Goal: Task Accomplishment & Management: Use online tool/utility

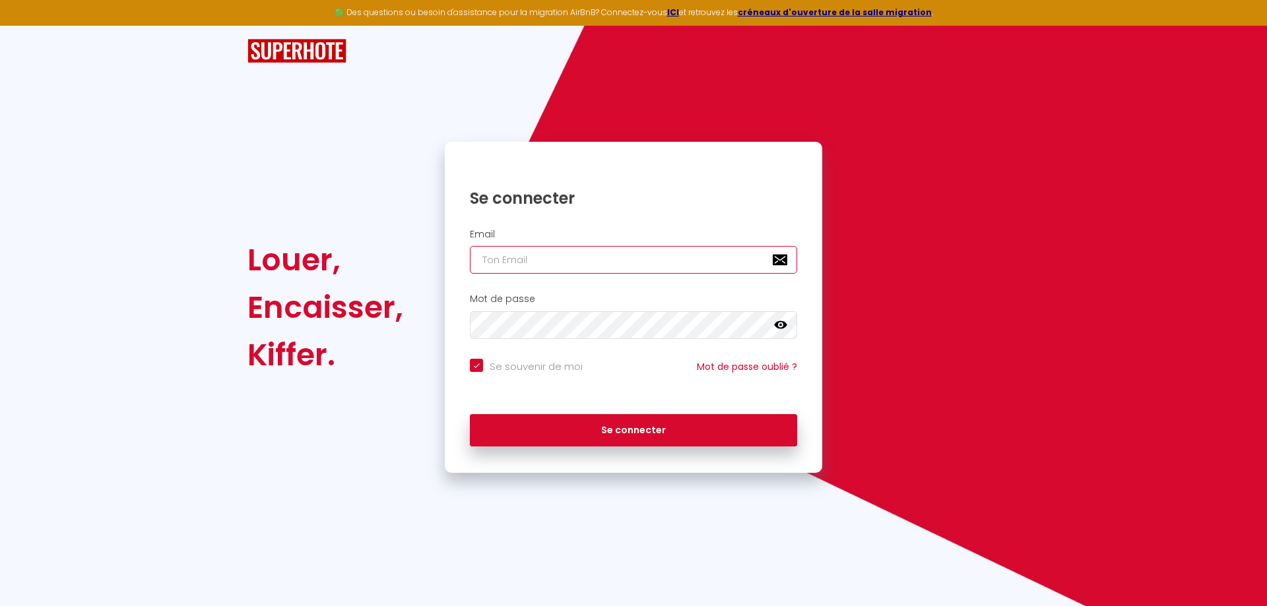
click at [539, 259] on input "email" at bounding box center [633, 260] width 327 height 28
type input "P"
checkbox input "true"
type input "PI"
checkbox input "true"
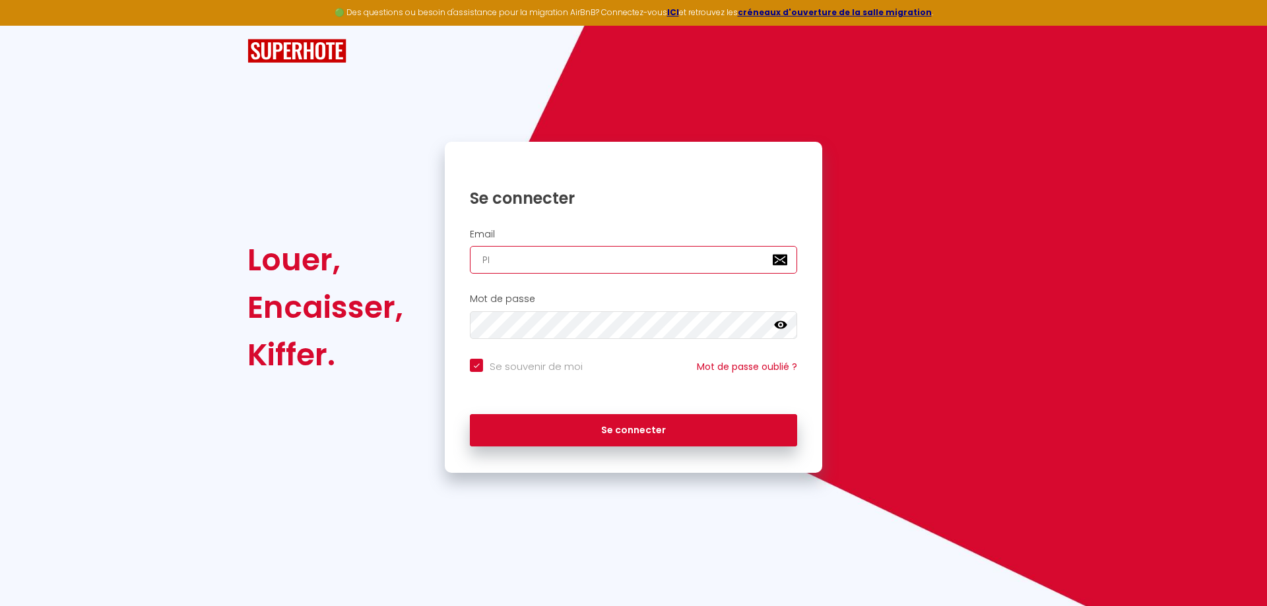
type input "P"
checkbox input "true"
type input "p"
checkbox input "true"
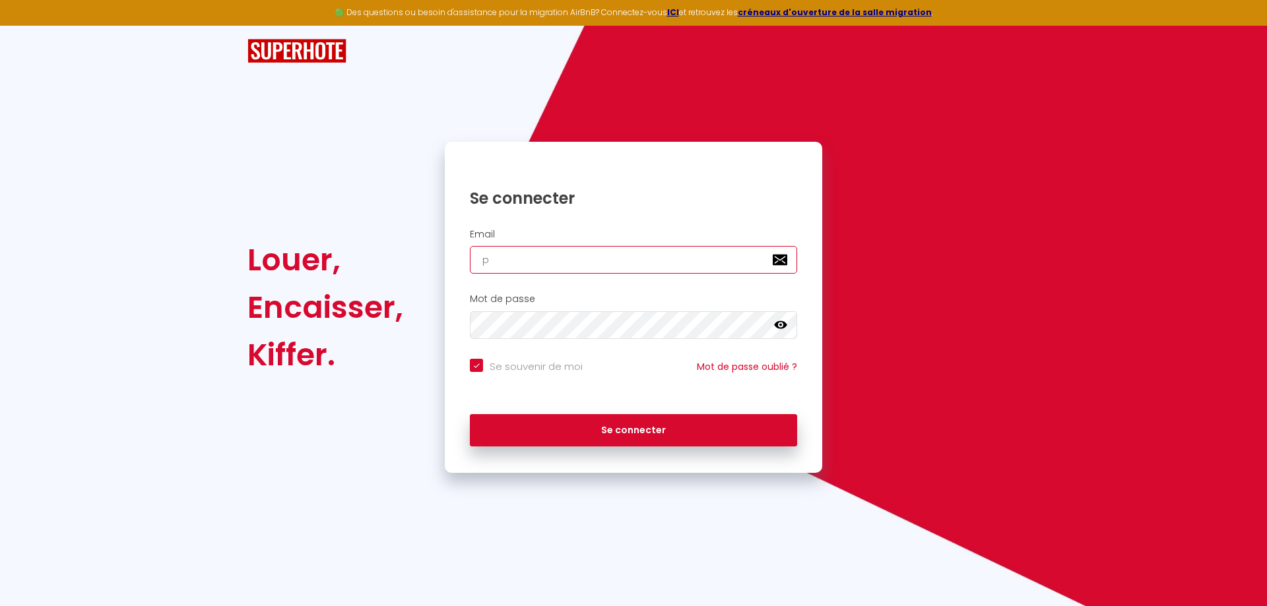
type input "pi"
checkbox input "true"
type input "pie"
checkbox input "true"
type input "pier"
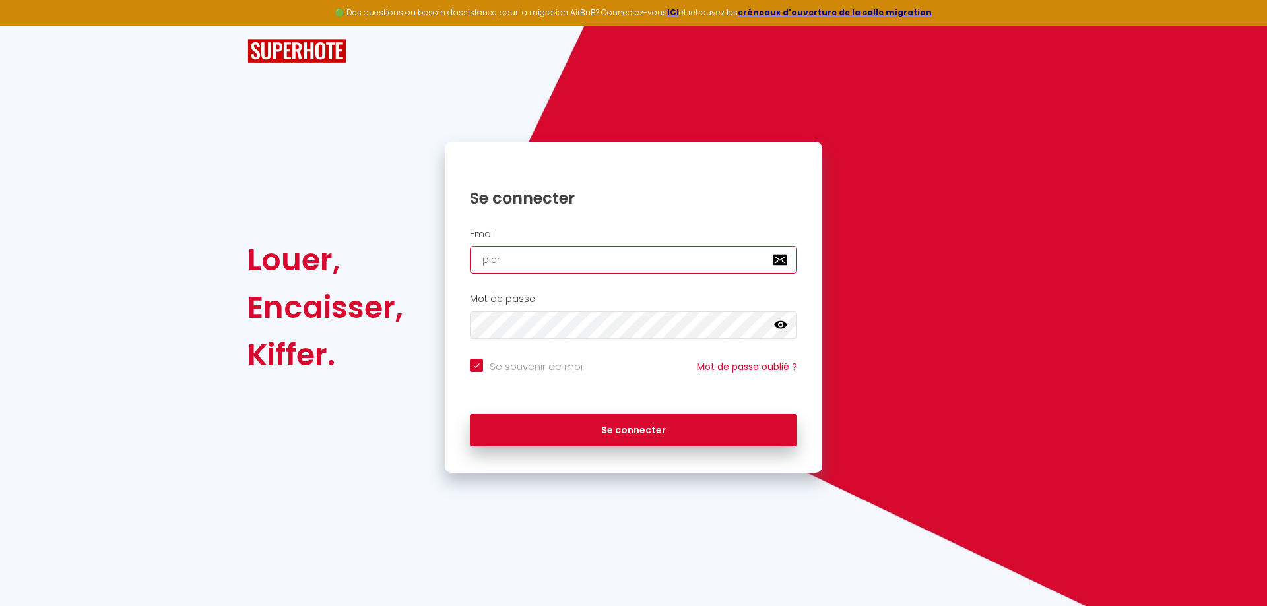
checkbox input "true"
type input "pierr"
checkbox input "true"
type input "pierri"
checkbox input "true"
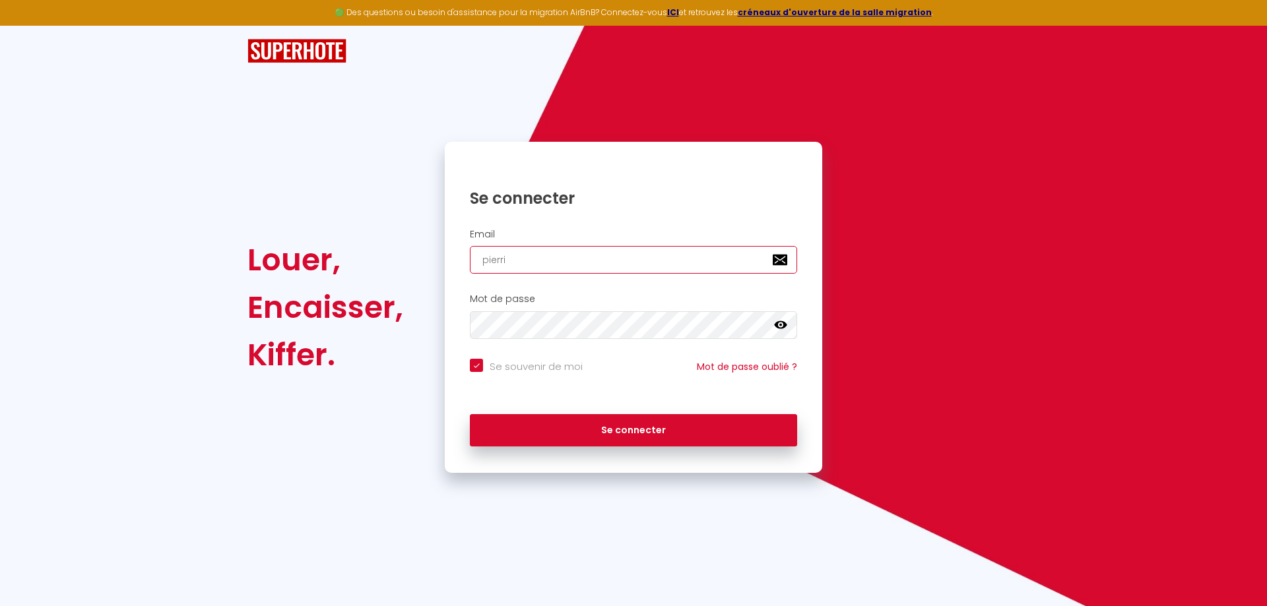
type input "pierric"
checkbox input "true"
type input "pierrick"
checkbox input "true"
type input "pierrick/"
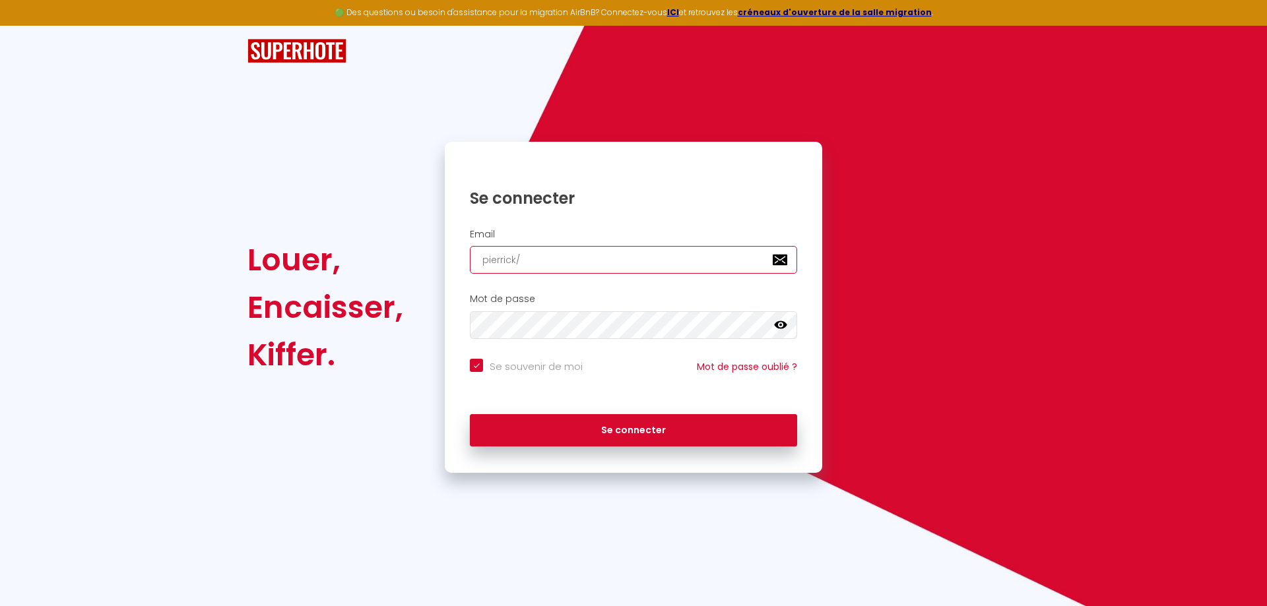
checkbox input "true"
type input "pierrick"
checkbox input "true"
type input "pierrick."
checkbox input "true"
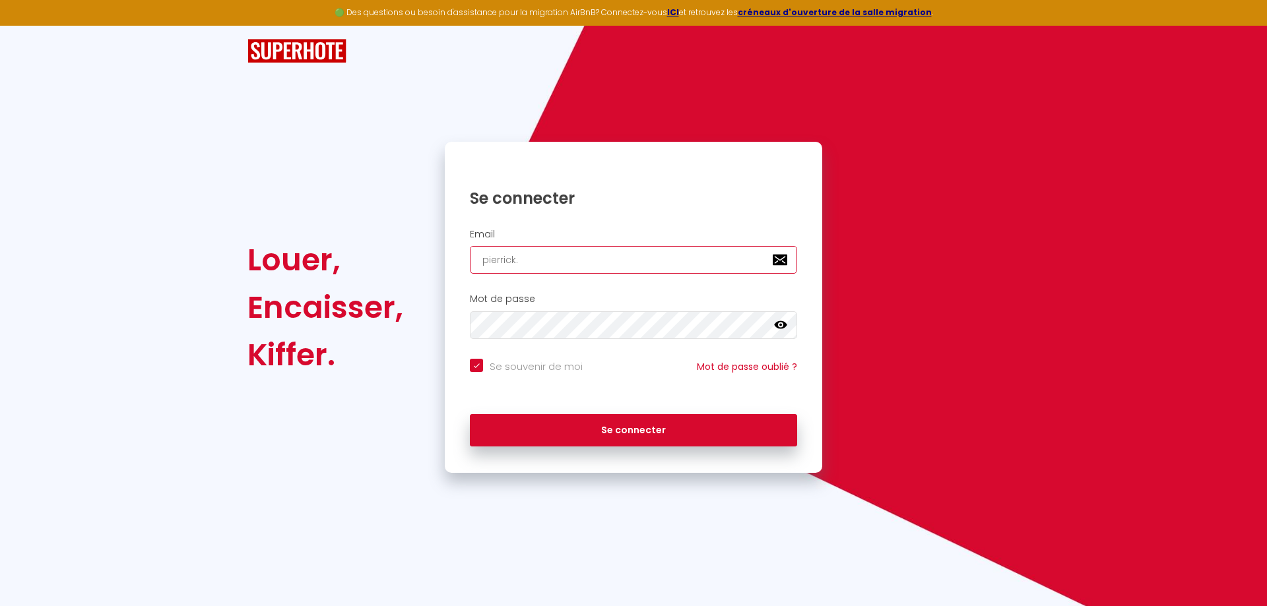
type input "pierrick.l"
checkbox input "true"
type input "pierrick.le"
checkbox input "true"
type input "pierrick.lev"
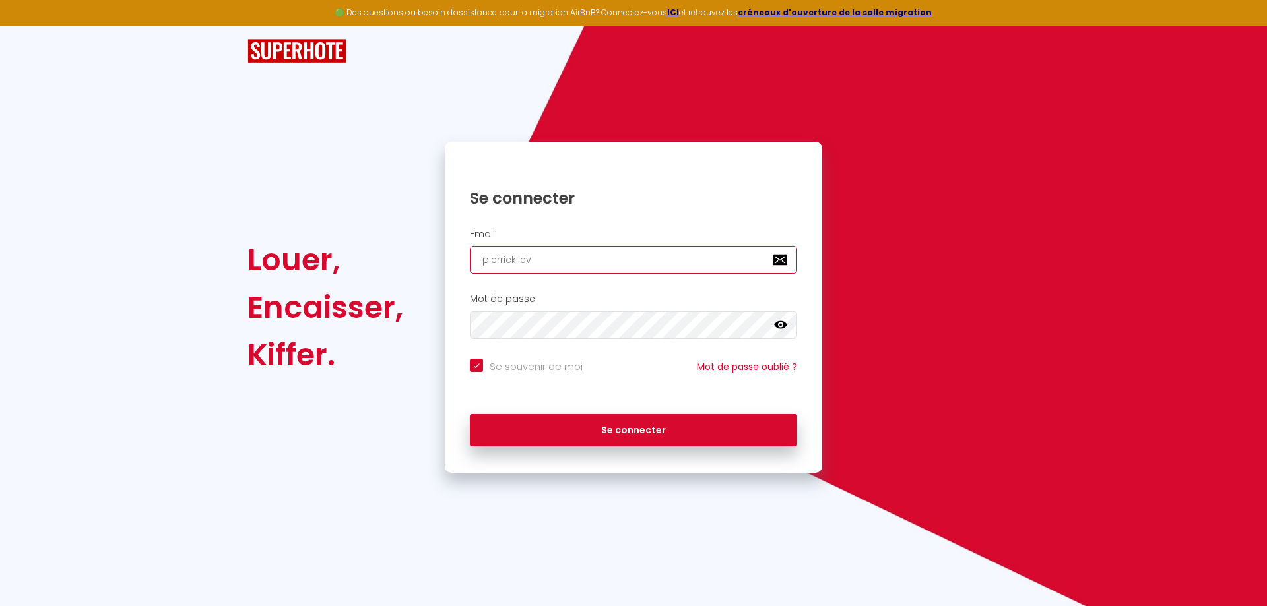
checkbox input "true"
type input "pierrick.leve"
checkbox input "true"
type input "pierrick.leveq"
checkbox input "true"
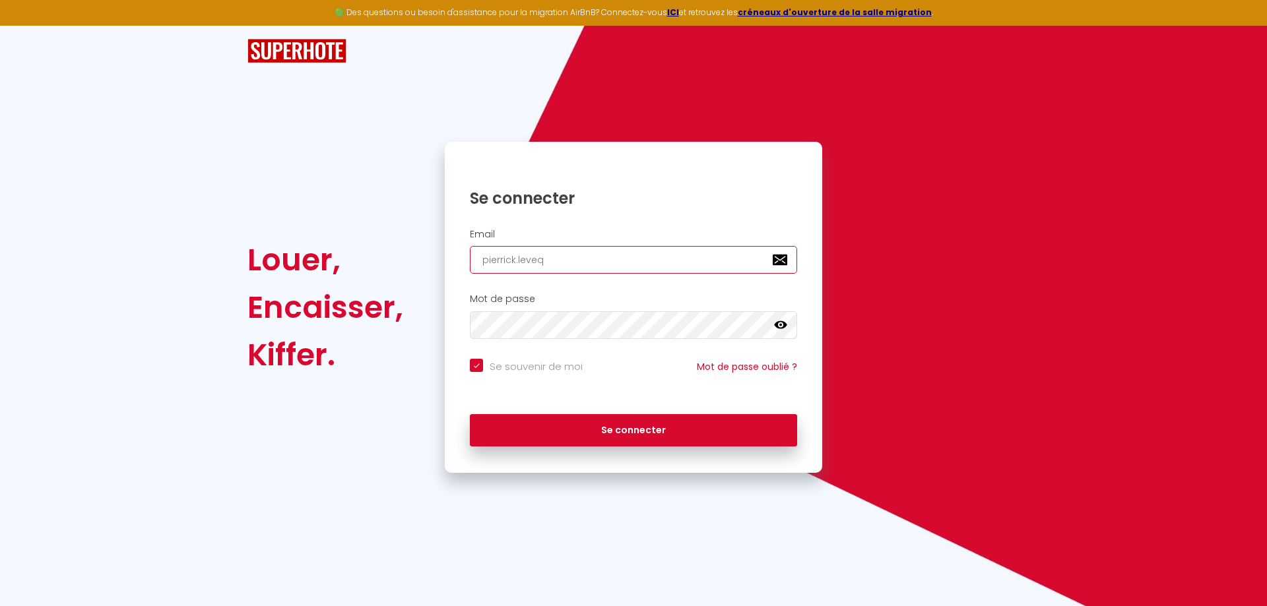
type input "pierrick.levequ"
checkbox input "true"
type input "pierrick.leveque"
checkbox input "true"
type input "pierrick.leveque@"
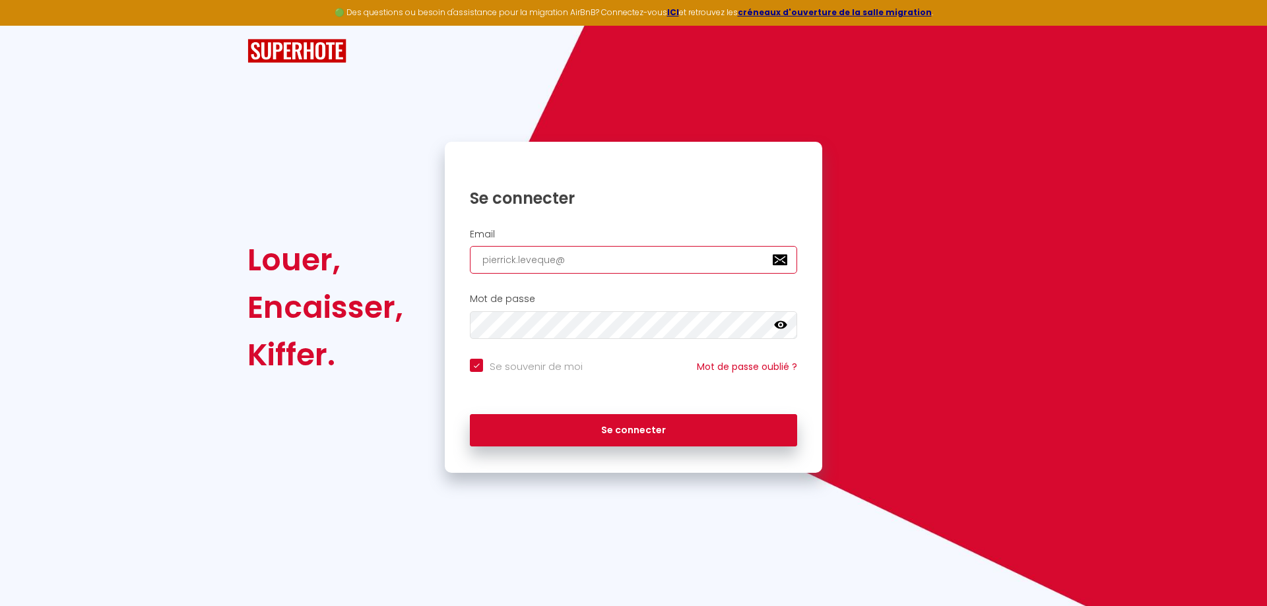
checkbox input "true"
type input "pierrick.leveque@g"
checkbox input "true"
type input "pierrick.leveque@gr"
checkbox input "true"
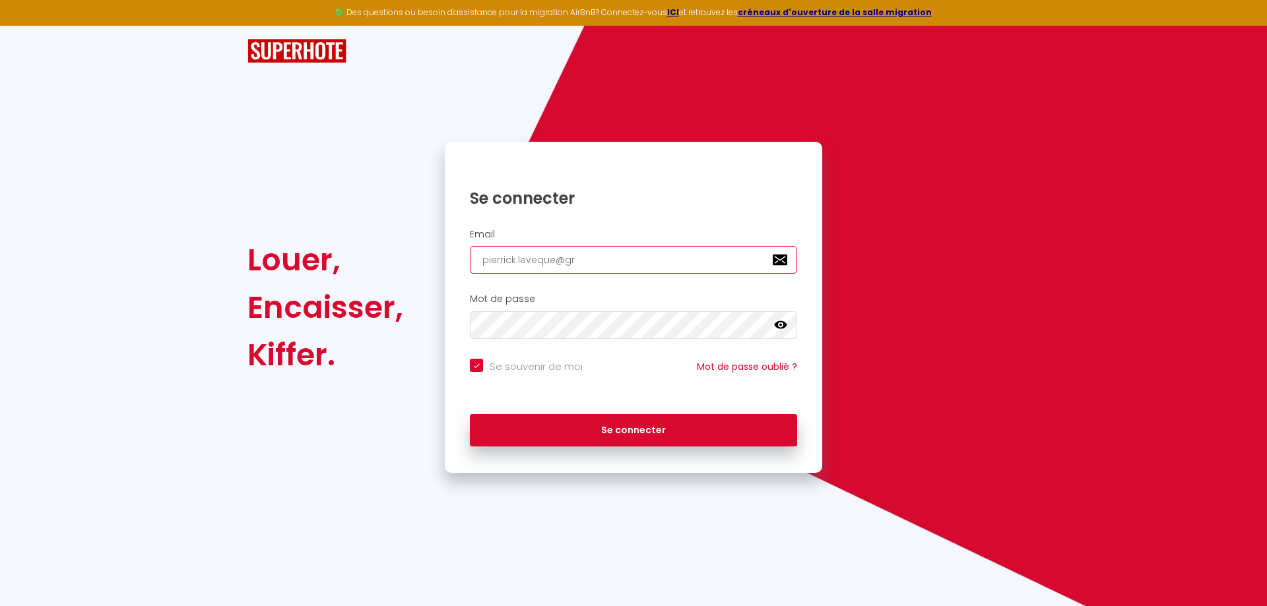
type input "pierrick.leveque@gro"
checkbox input "true"
type input "pierrick.leveque@grou"
checkbox input "true"
type input "pierrick.leveque@group"
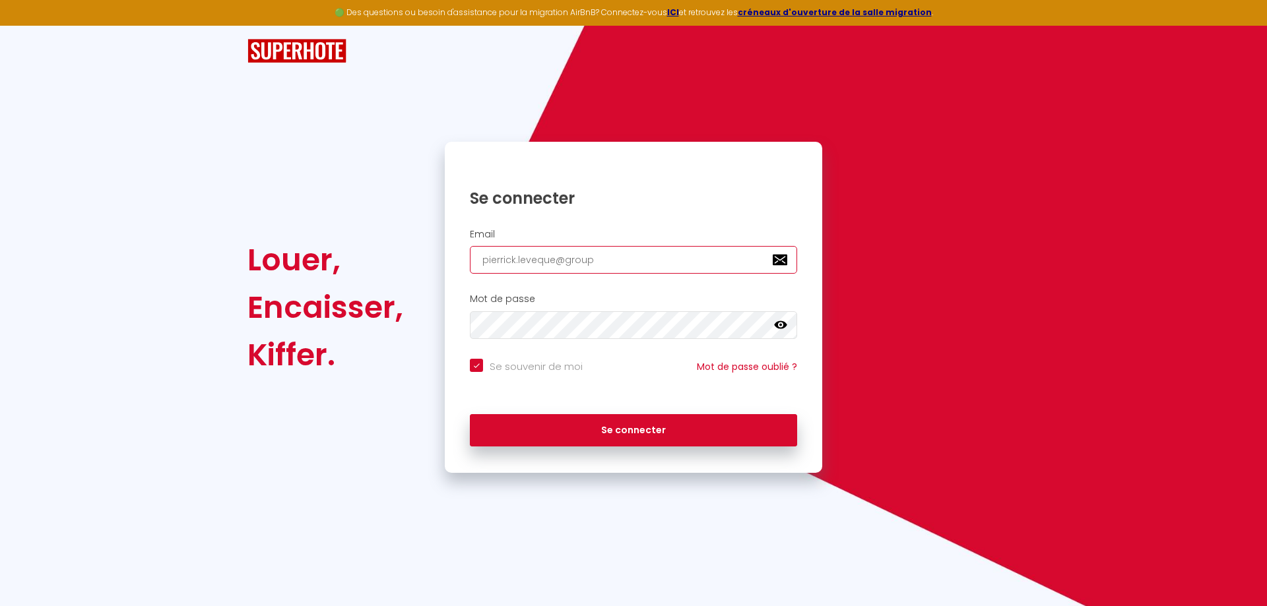
checkbox input "true"
type input "pierrick.leveque@groupe"
checkbox input "true"
type input "pierrick.leveque@groupe-"
checkbox input "true"
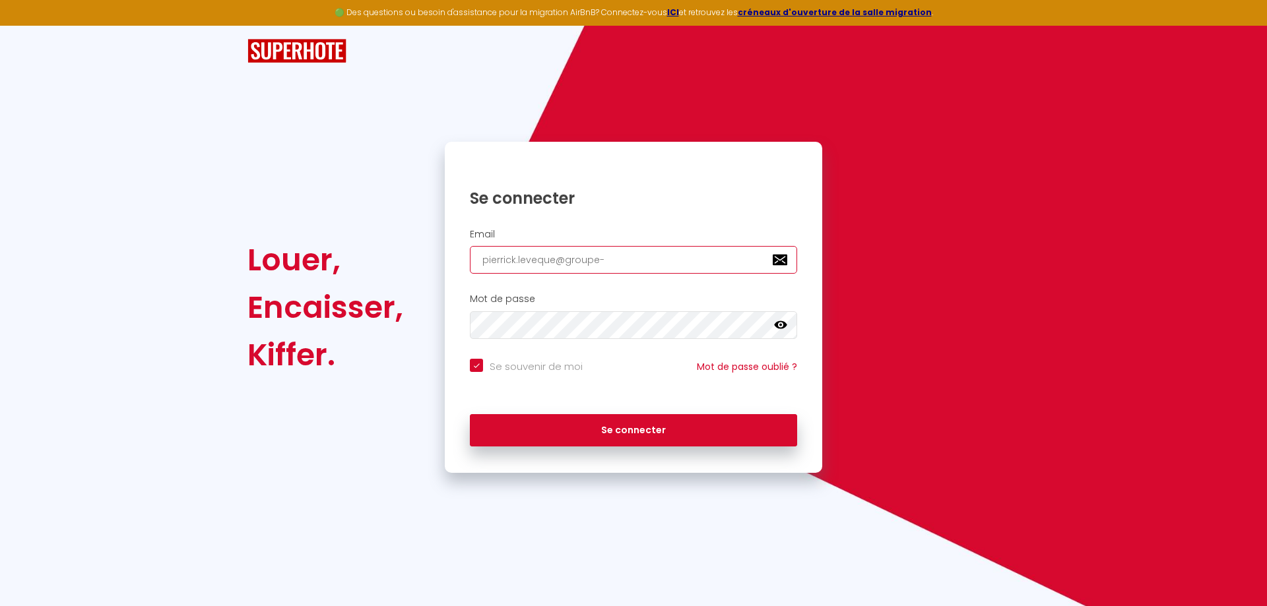
type input "pierrick.leveque@groupe-m"
checkbox input "true"
type input "pierrick.leveque@groupe-md"
checkbox input "true"
type input "pierrick.leveque@groupe-mds"
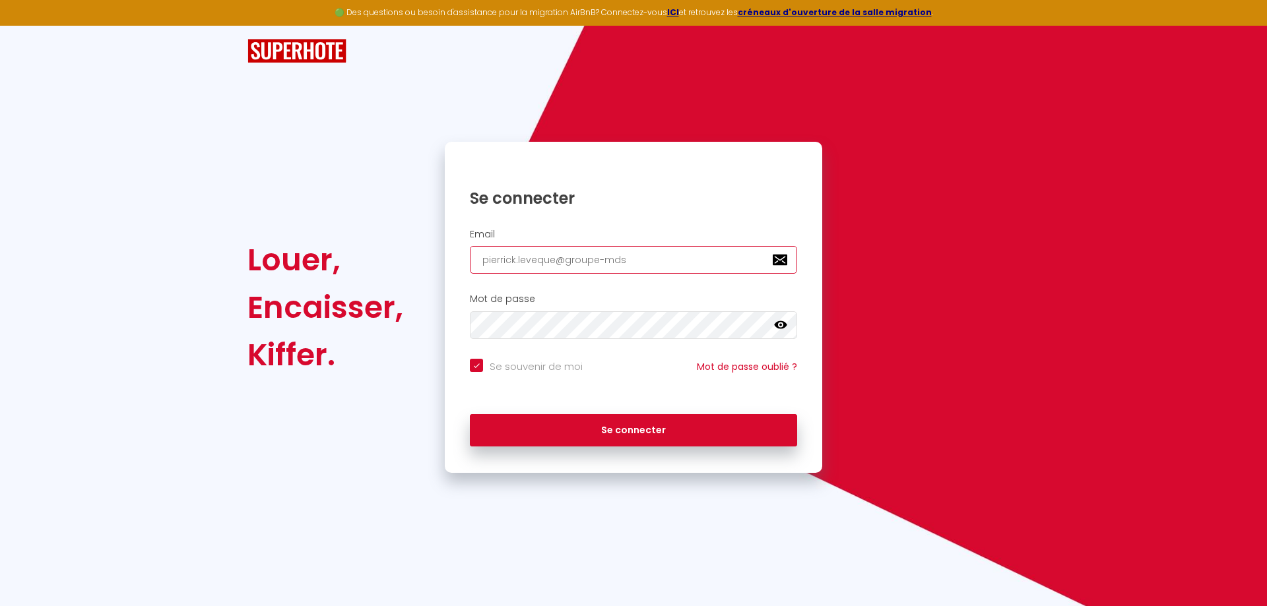
checkbox input "true"
type input "pierrick.leveque@groupe-mds."
checkbox input "true"
type input "pierrick.leveque@groupe-mds.f"
checkbox input "true"
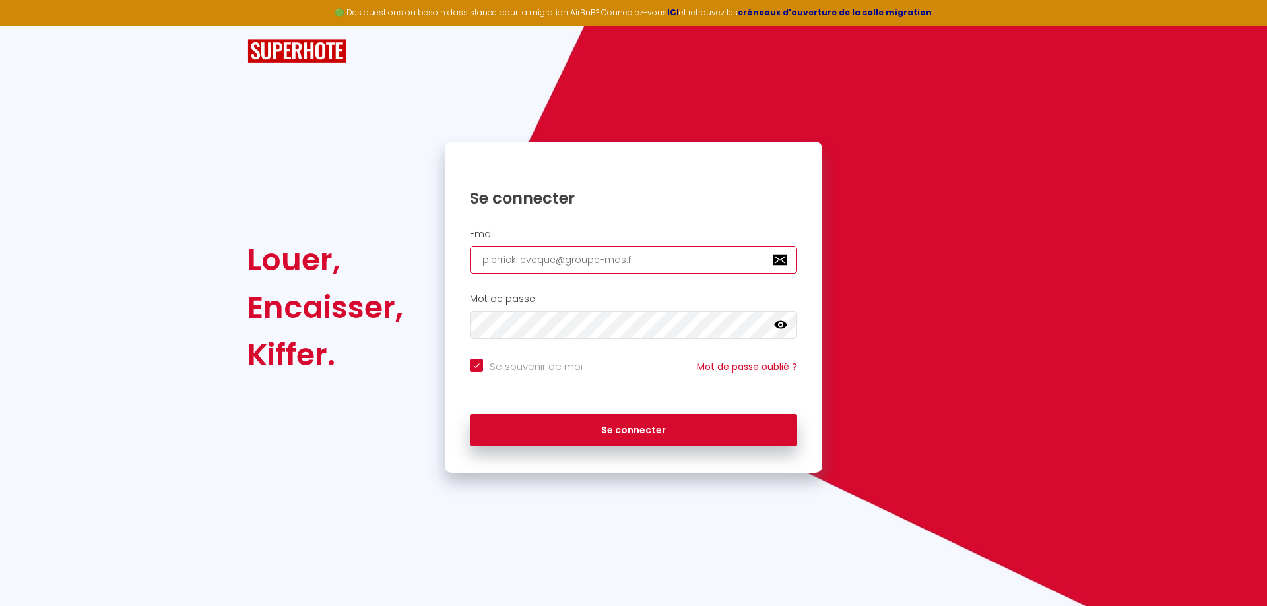
type input "[EMAIL_ADDRESS][DOMAIN_NAME]"
checkbox input "true"
type input "[EMAIL_ADDRESS][DOMAIN_NAME]"
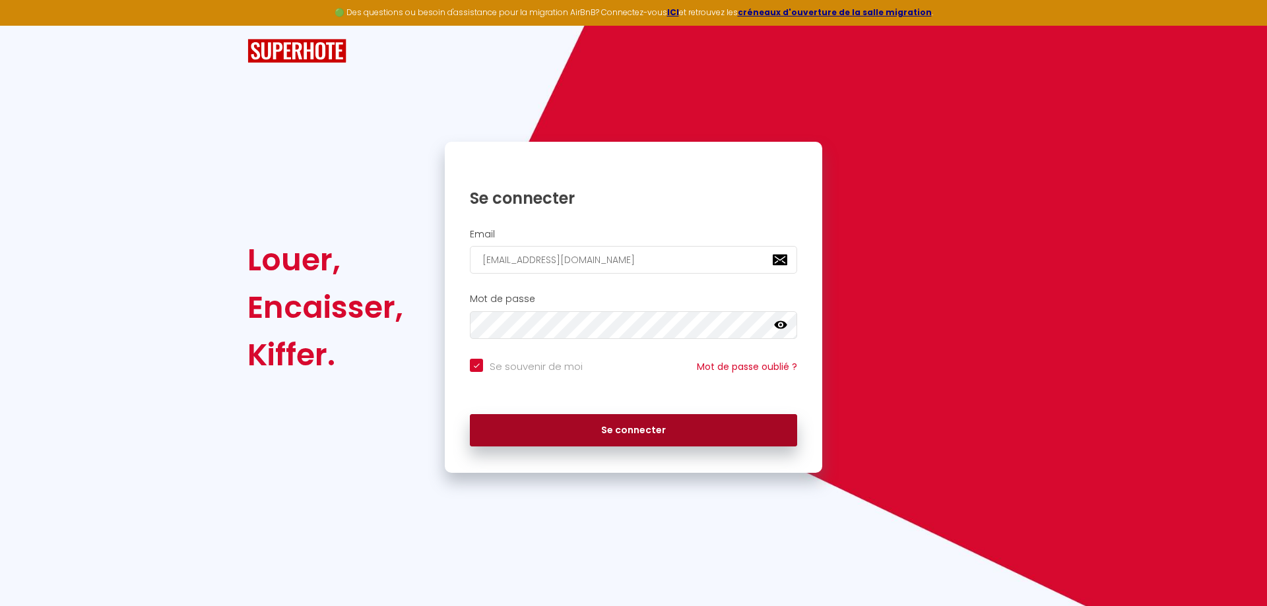
click at [624, 433] on button "Se connecter" at bounding box center [633, 430] width 327 height 33
checkbox input "true"
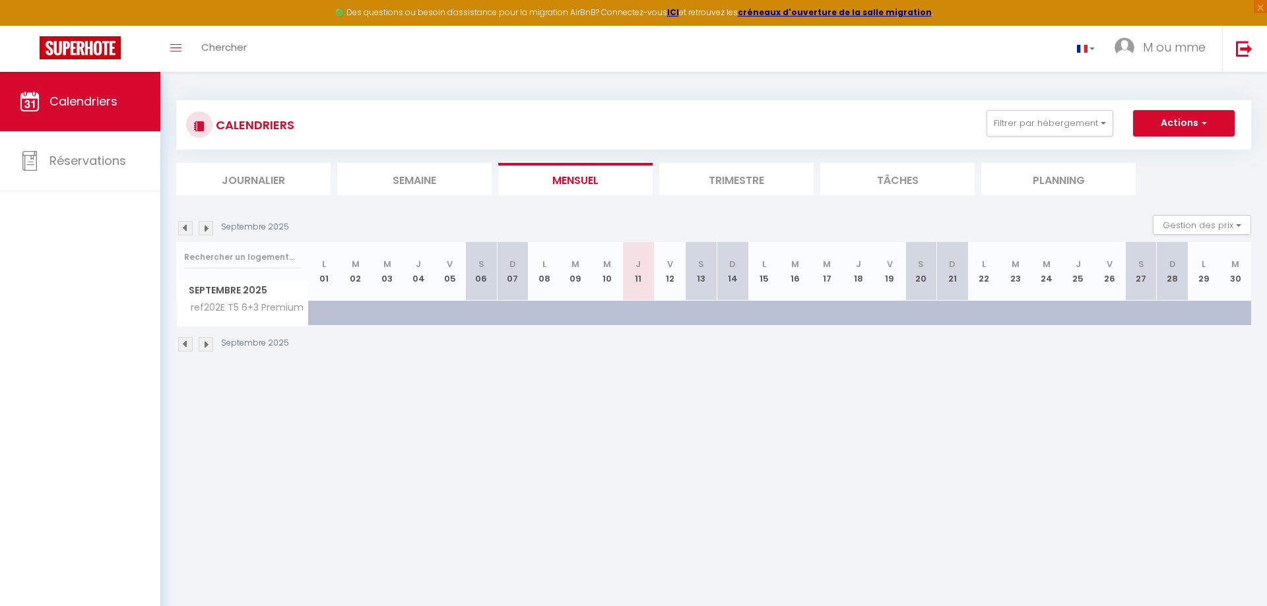
click at [714, 177] on li "Trimestre" at bounding box center [736, 179] width 154 height 32
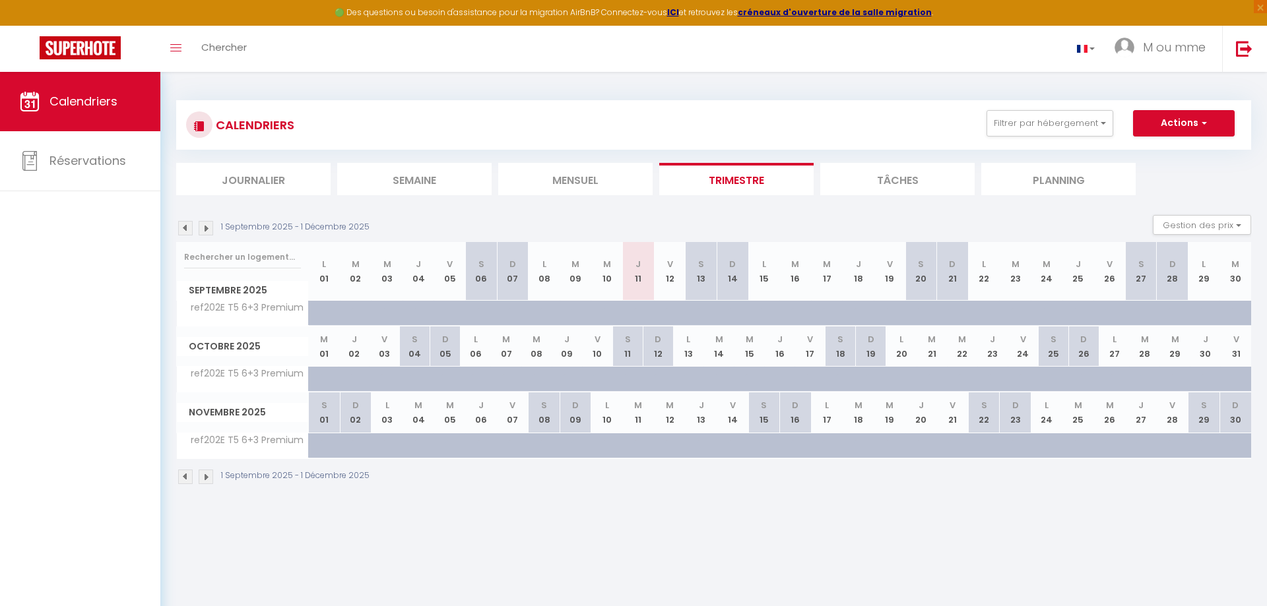
click at [209, 474] on img at bounding box center [206, 477] width 15 height 15
